Goal: Find specific page/section: Find specific page/section

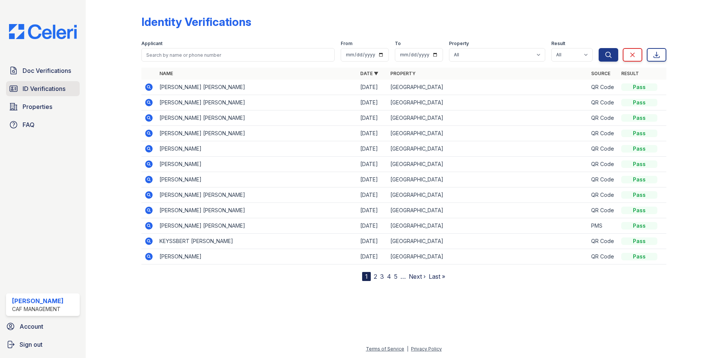
click at [43, 90] on span "ID Verifications" at bounding box center [44, 88] width 43 height 9
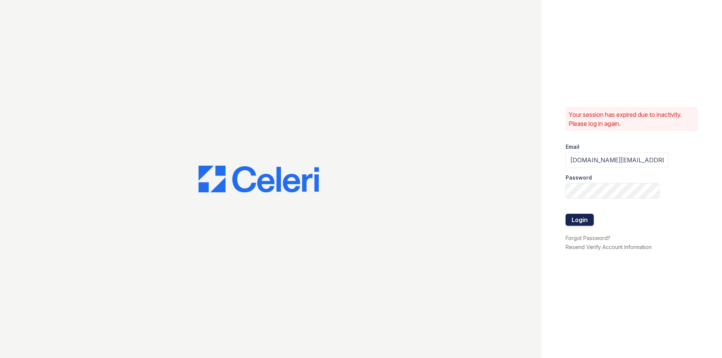
click at [575, 222] on button "Login" at bounding box center [579, 220] width 28 height 12
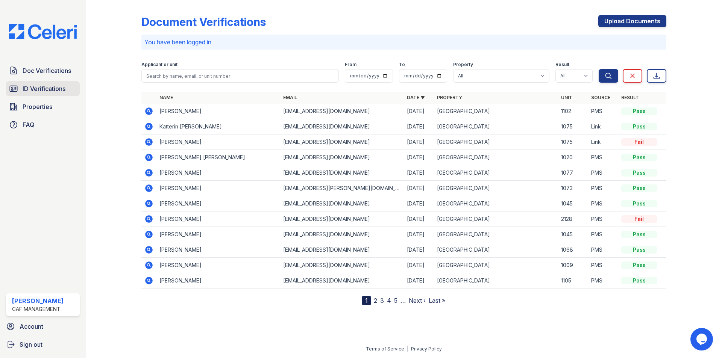
click at [44, 91] on span "ID Verifications" at bounding box center [44, 88] width 43 height 9
